Goal: Information Seeking & Learning: Understand process/instructions

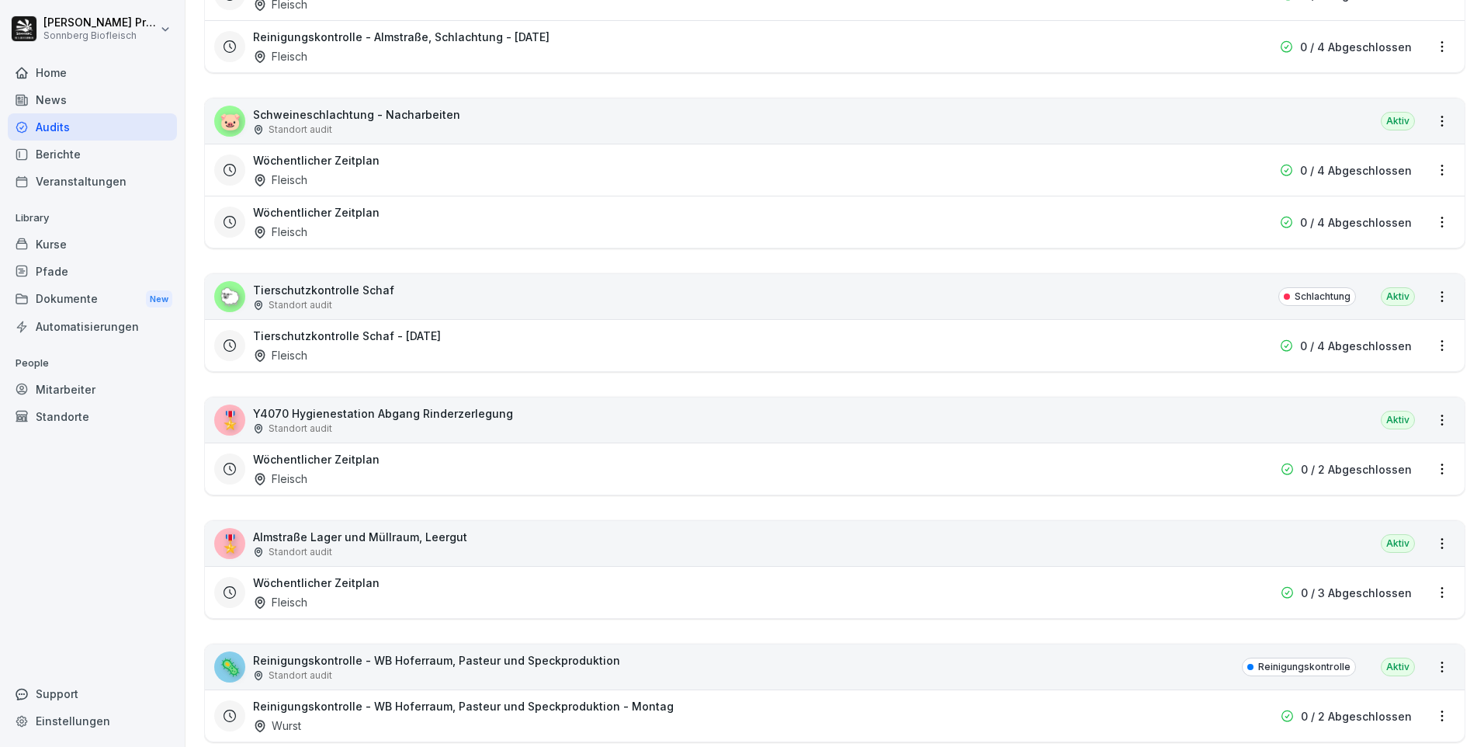
scroll to position [2639, 0]
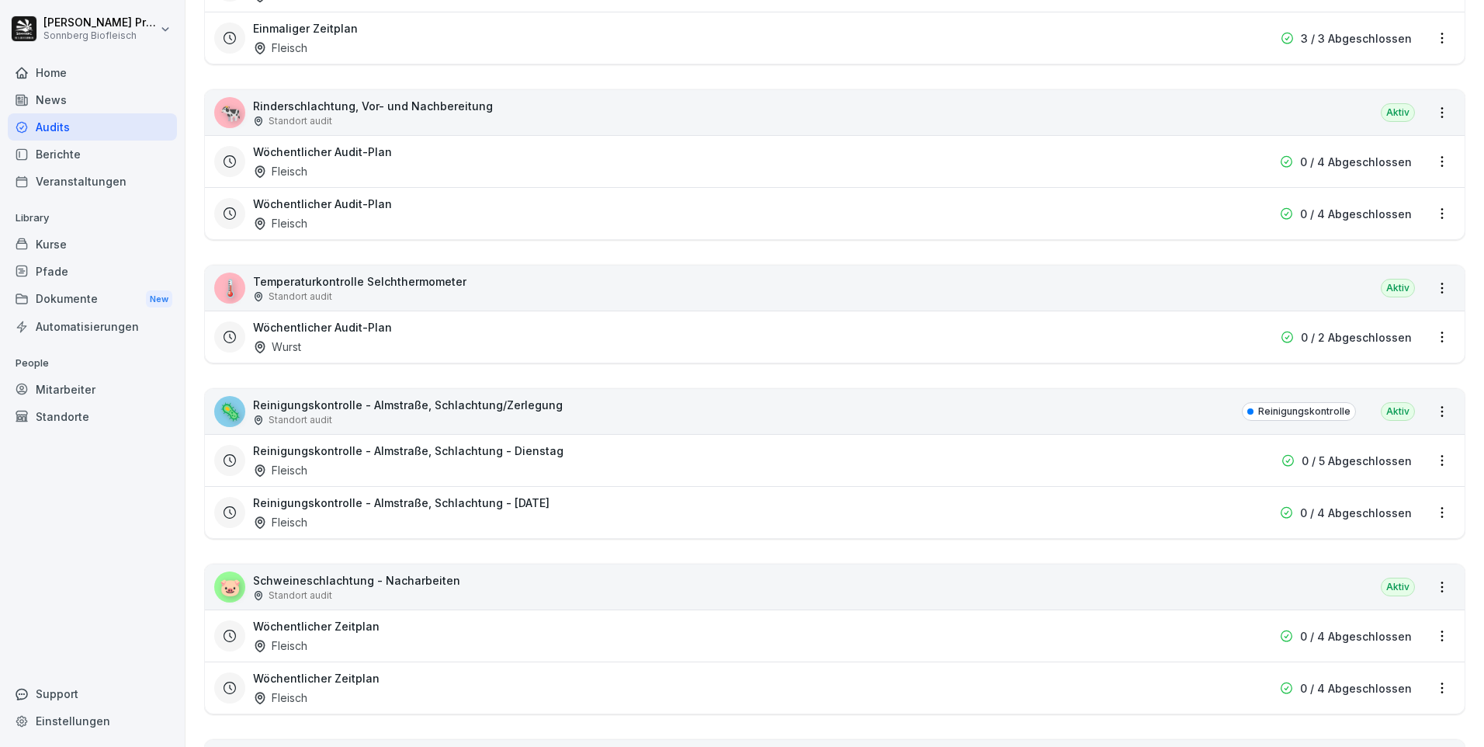
click at [118, 72] on div "Home" at bounding box center [92, 72] width 169 height 27
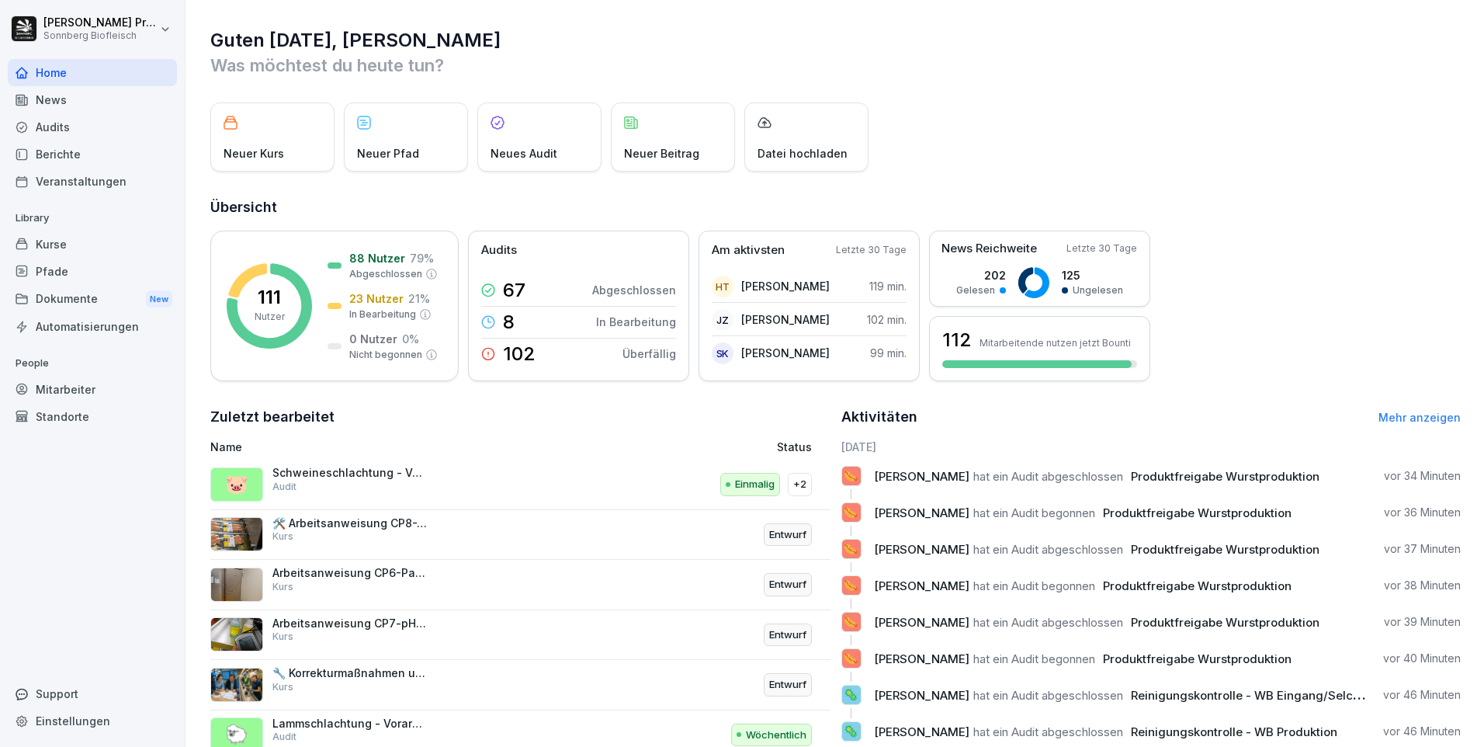
scroll to position [53, 0]
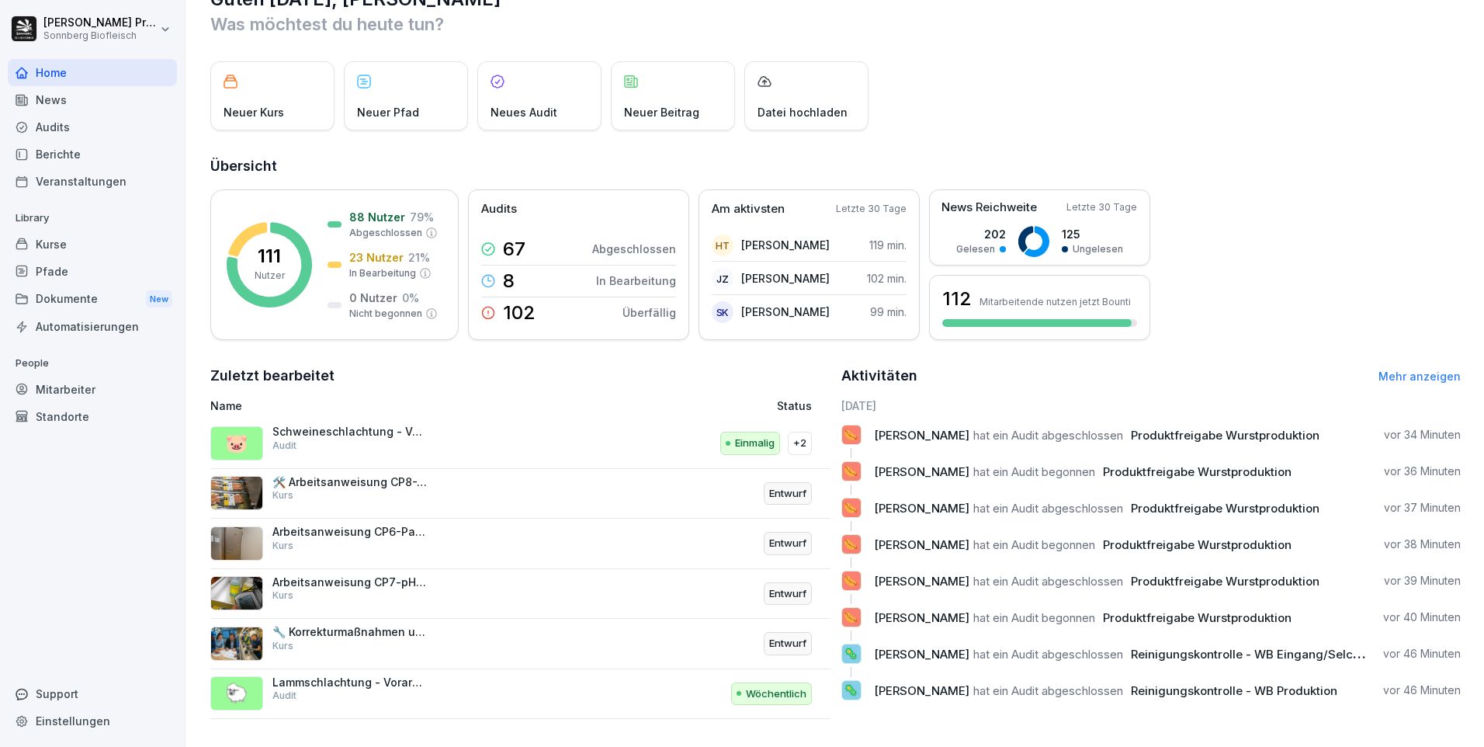
click at [1392, 369] on link "Mehr anzeigen" at bounding box center [1419, 375] width 82 height 13
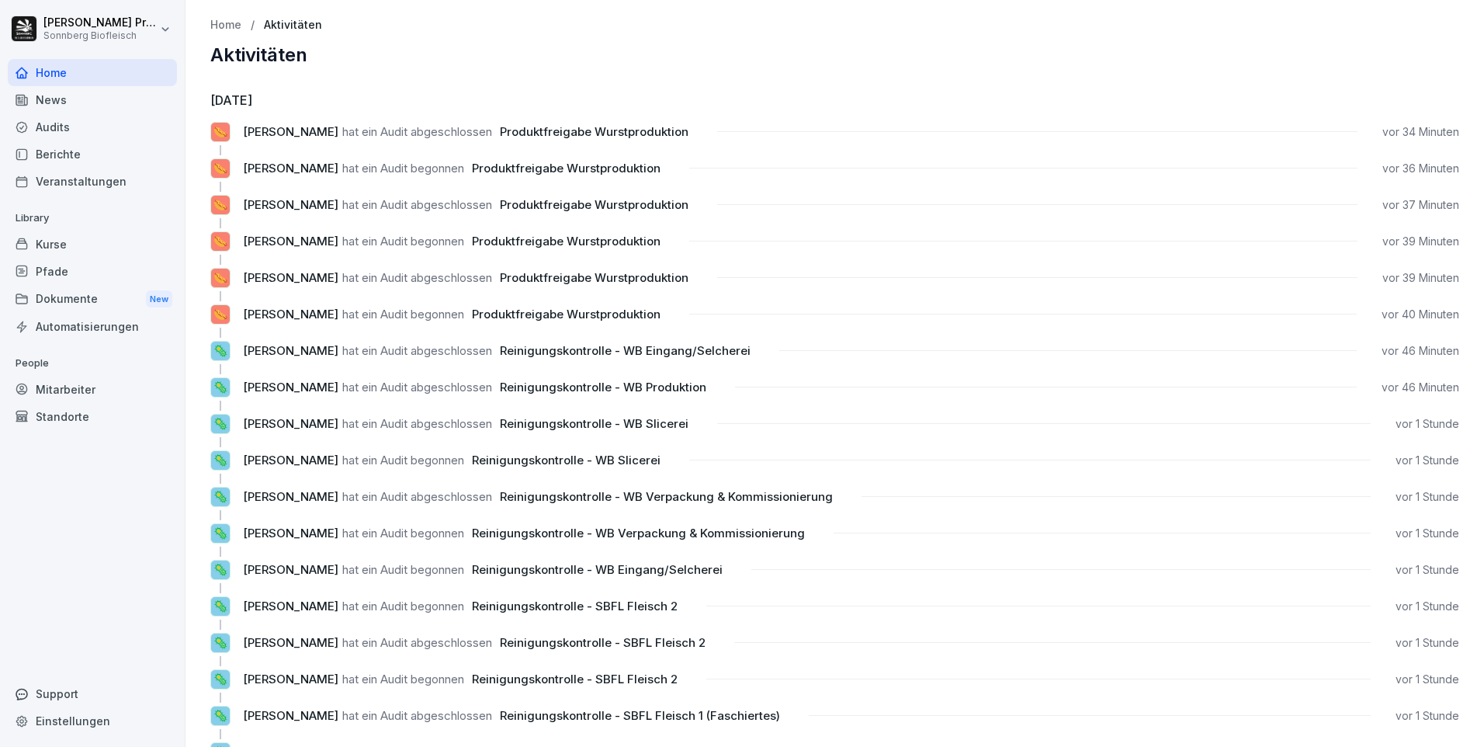
click at [102, 299] on div "Dokumente New" at bounding box center [92, 299] width 169 height 29
click at [221, 28] on p "Home" at bounding box center [225, 25] width 31 height 13
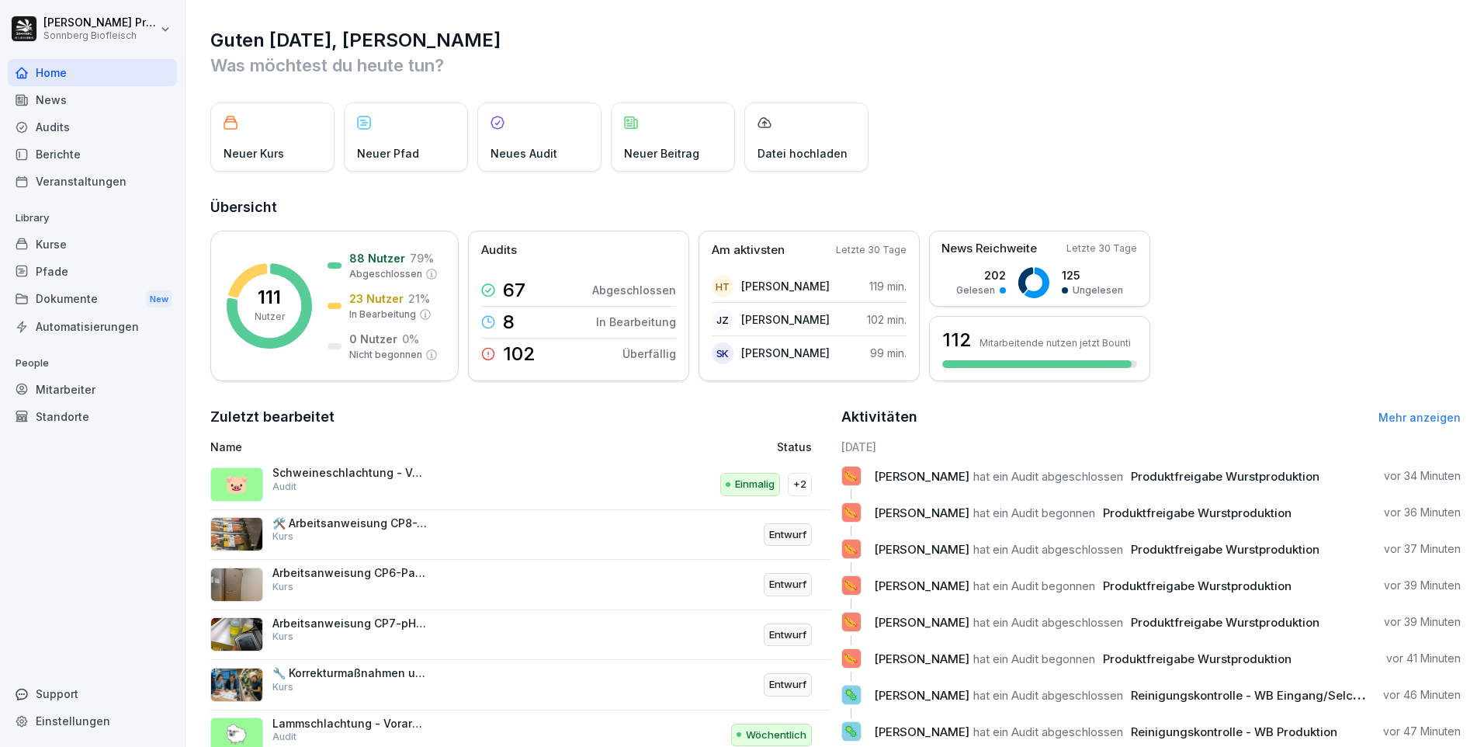
scroll to position [53, 0]
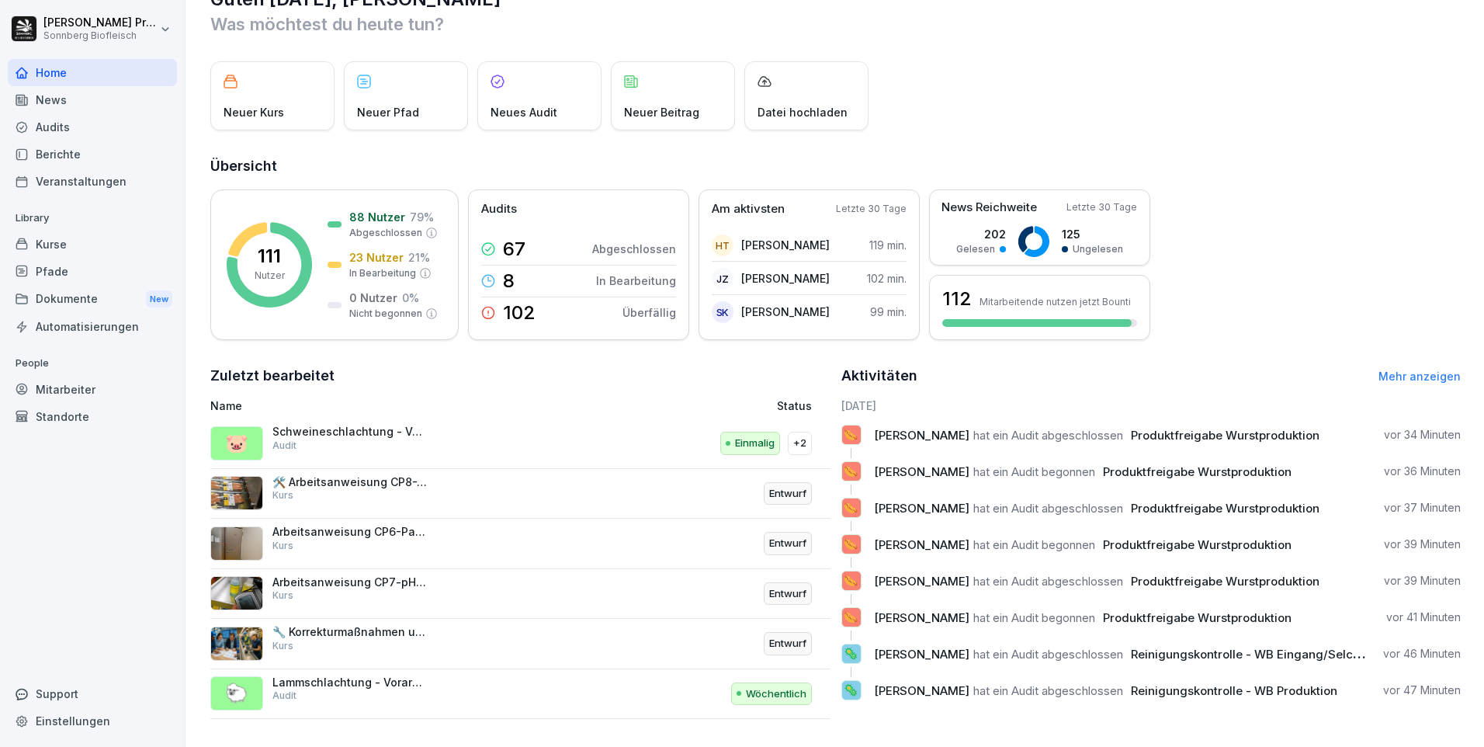
click at [233, 476] on img at bounding box center [236, 493] width 53 height 34
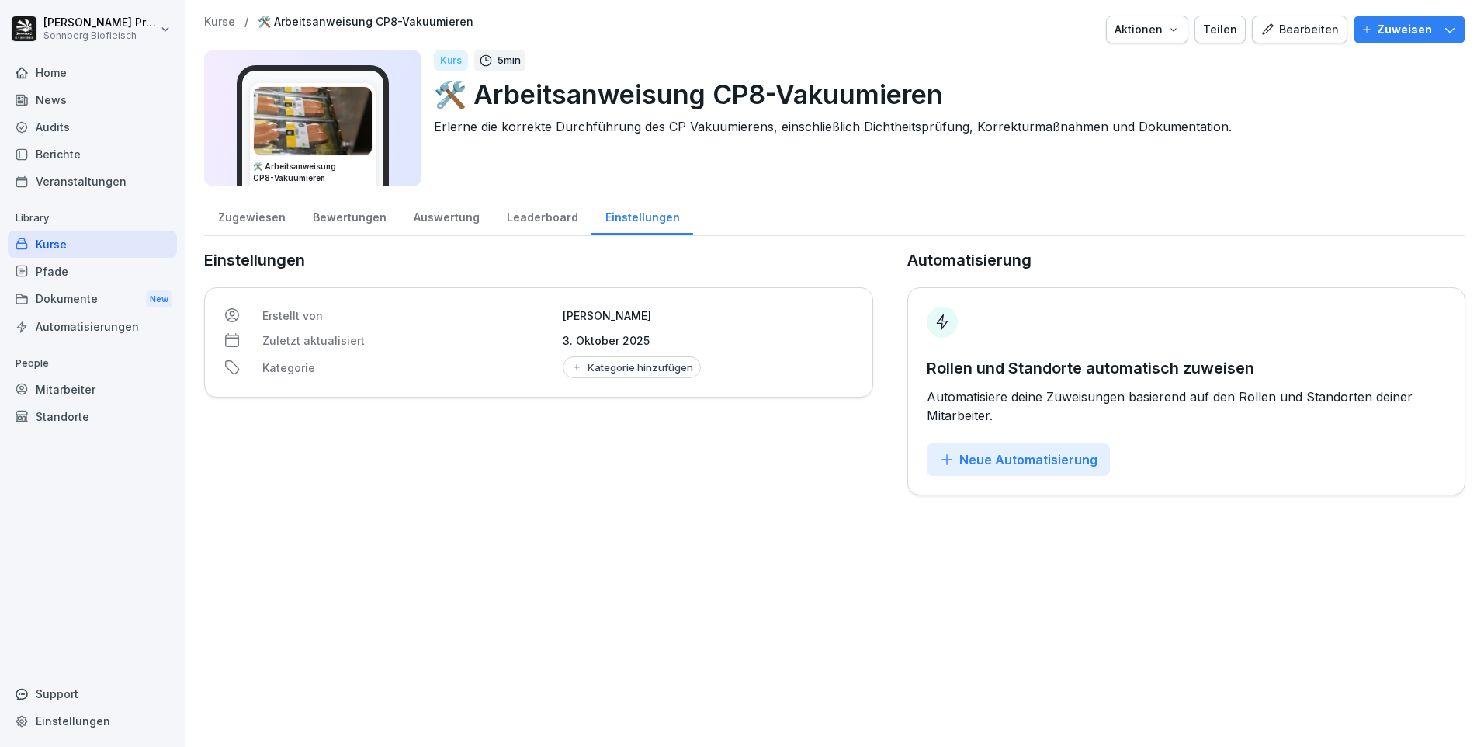
click at [303, 106] on img at bounding box center [313, 121] width 118 height 68
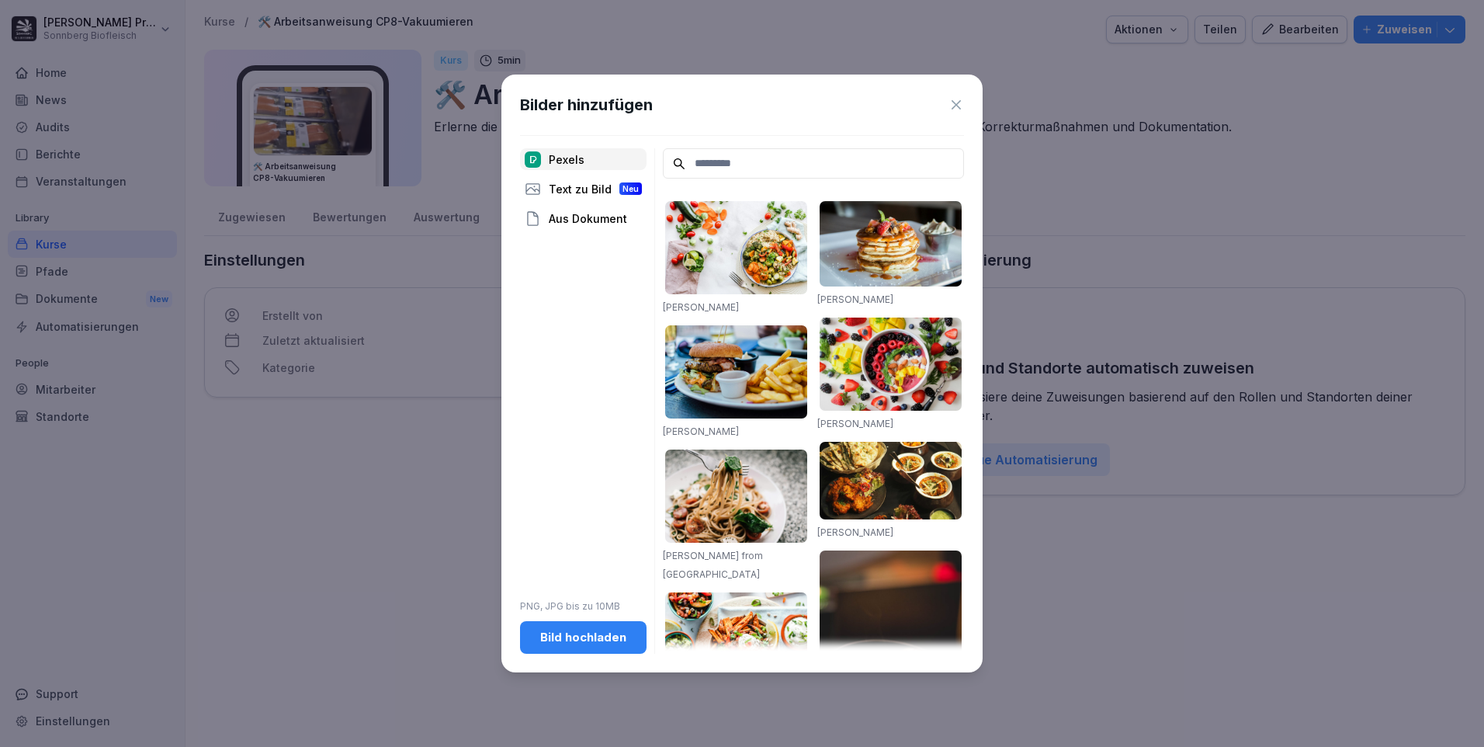
click at [958, 100] on icon at bounding box center [956, 105] width 16 height 16
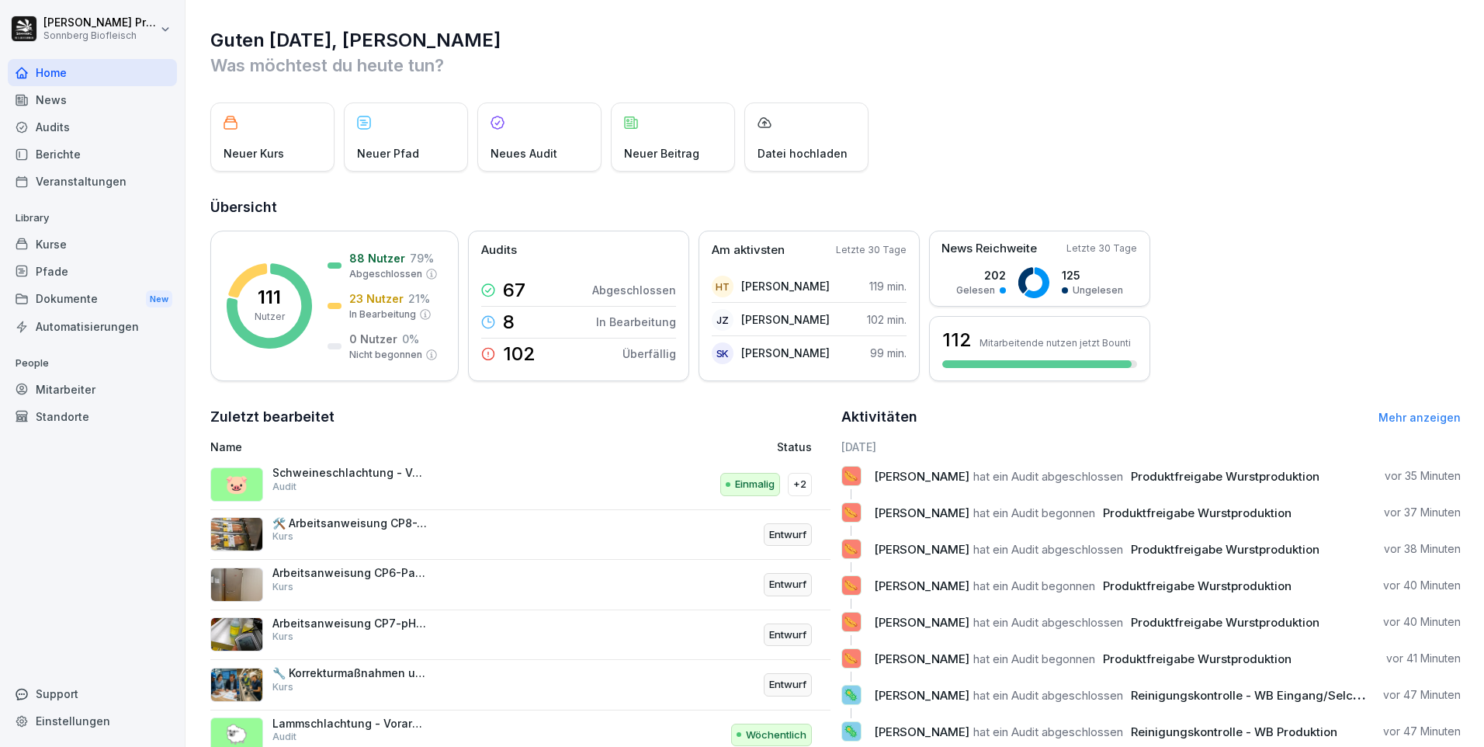
scroll to position [53, 0]
